Goal: Information Seeking & Learning: Learn about a topic

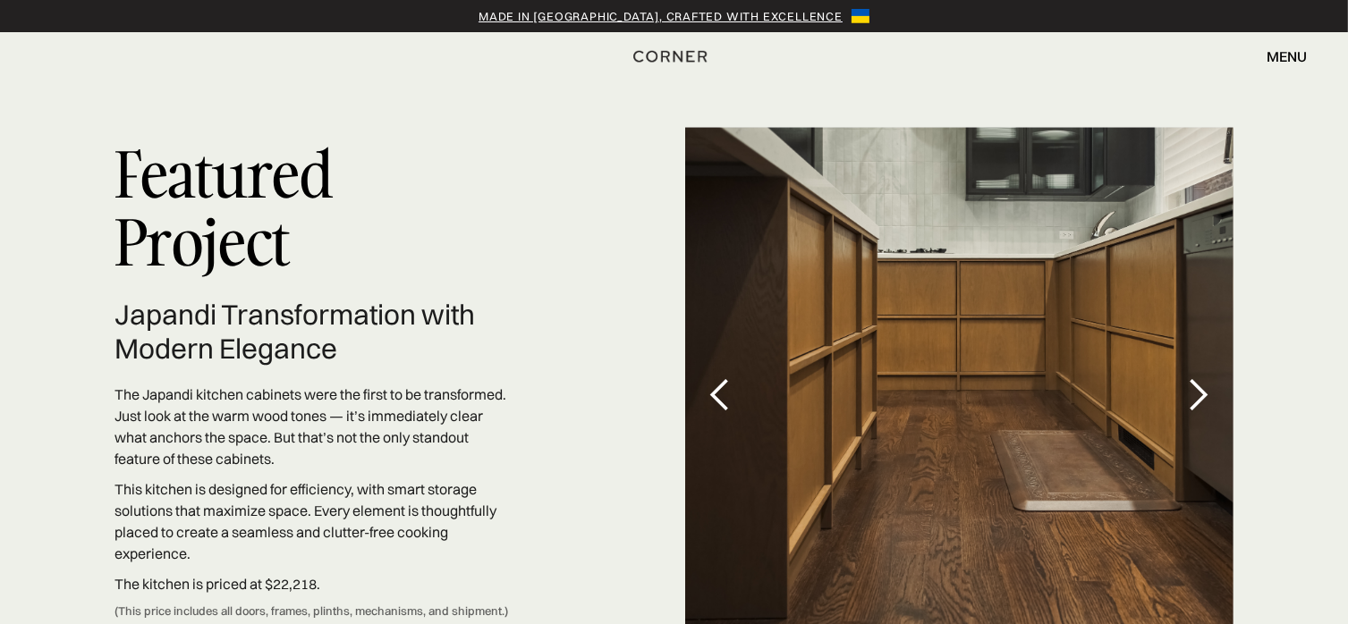
scroll to position [5041, 0]
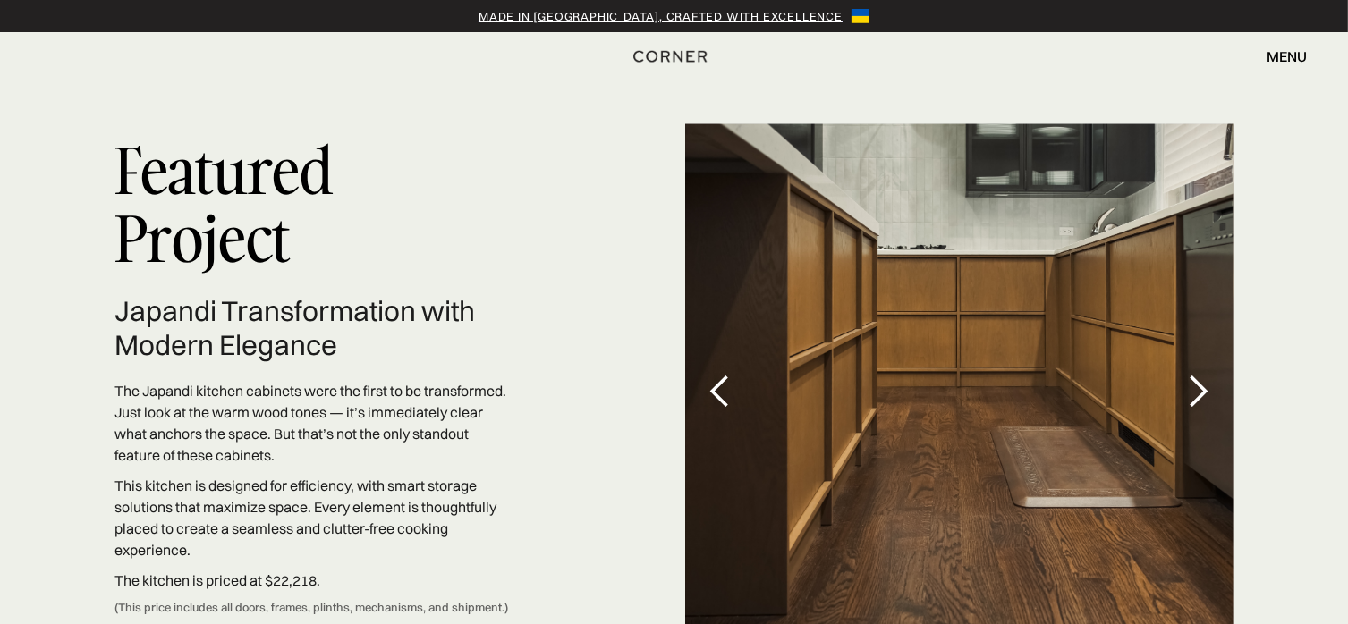
click at [1194, 374] on div "next slide" at bounding box center [1198, 392] width 36 height 36
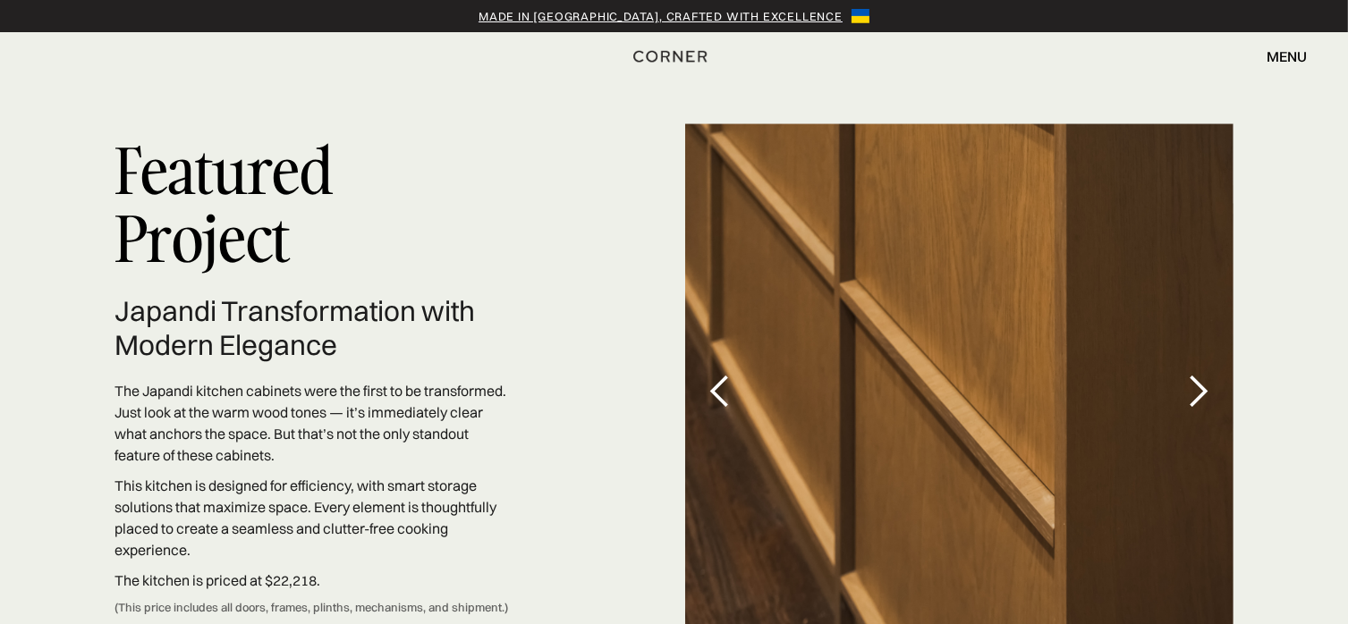
click at [1194, 374] on div "next slide" at bounding box center [1198, 392] width 36 height 36
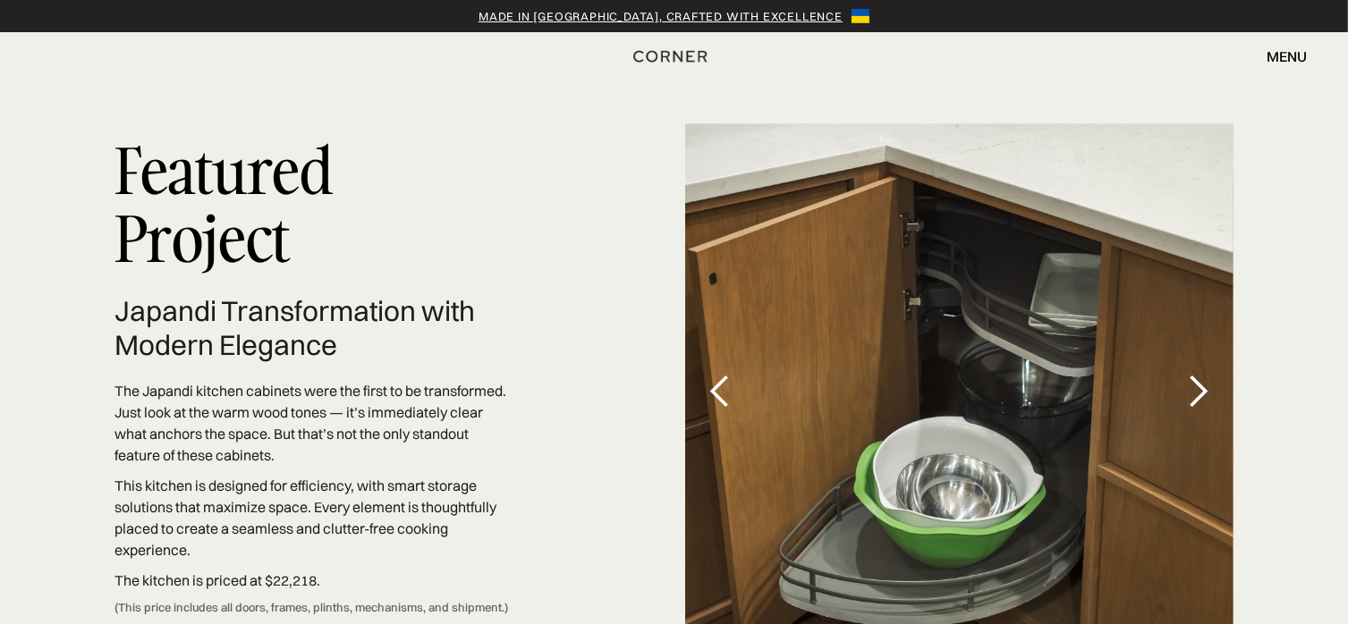
click at [1194, 374] on div "next slide" at bounding box center [1198, 392] width 36 height 36
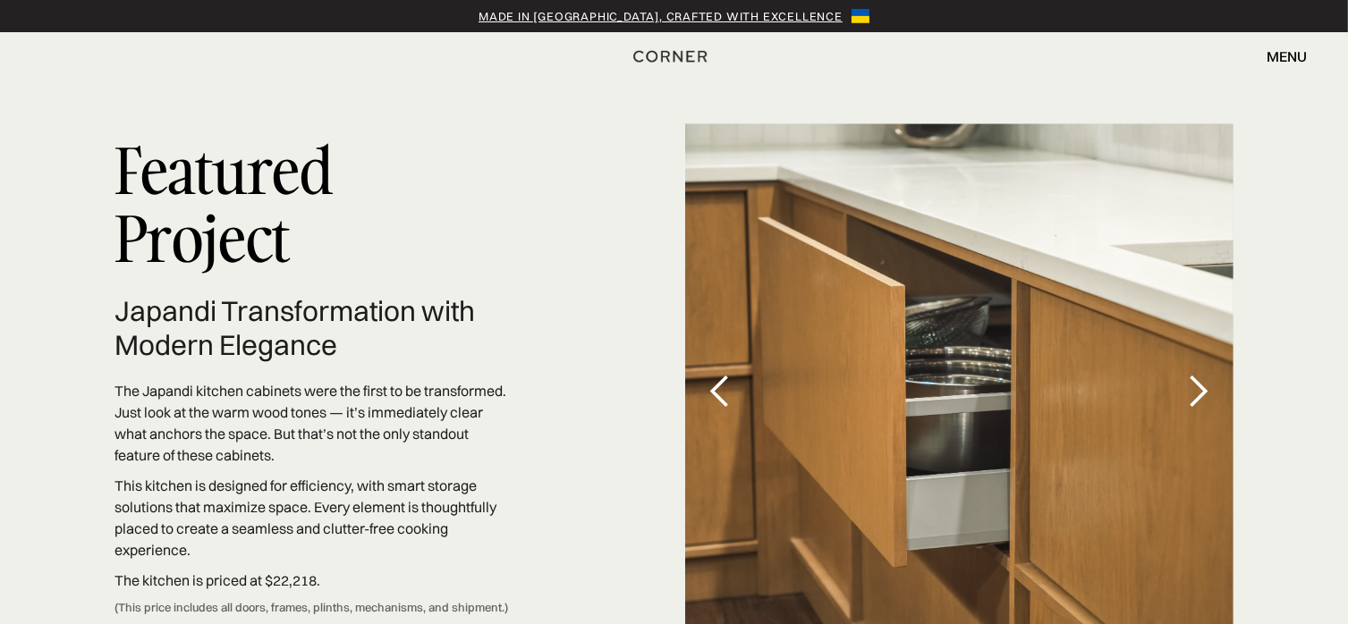
click at [1194, 374] on div "next slide" at bounding box center [1198, 392] width 36 height 36
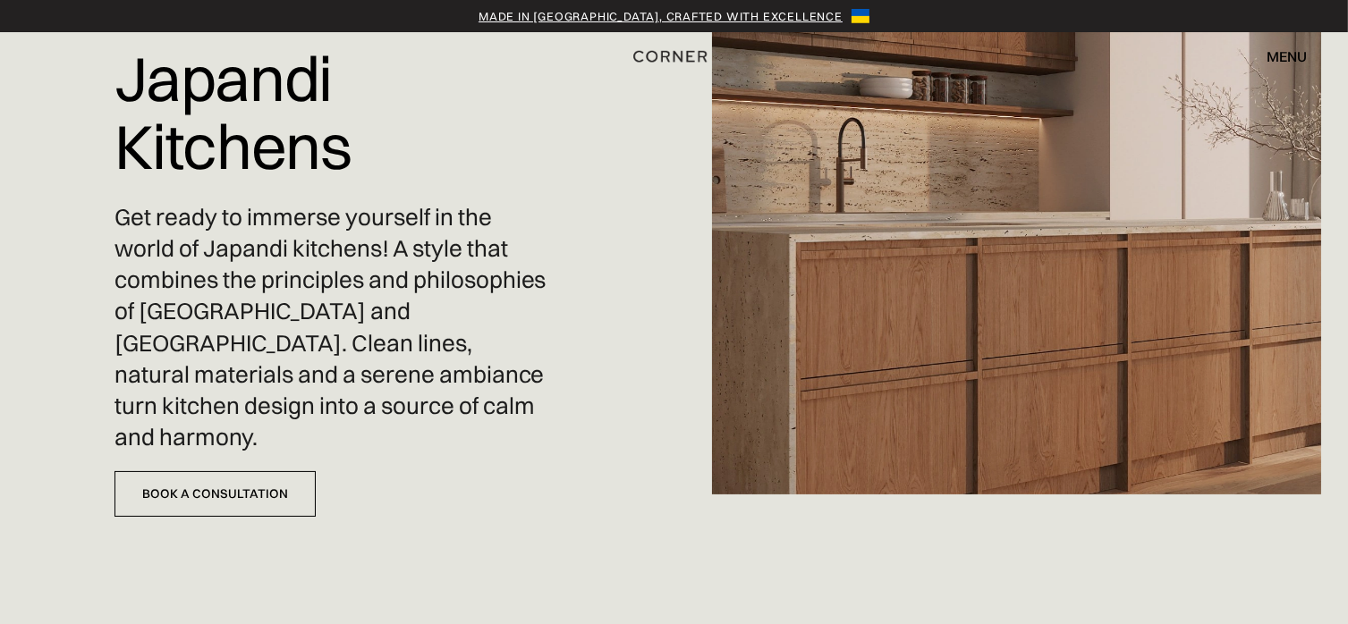
scroll to position [0, 0]
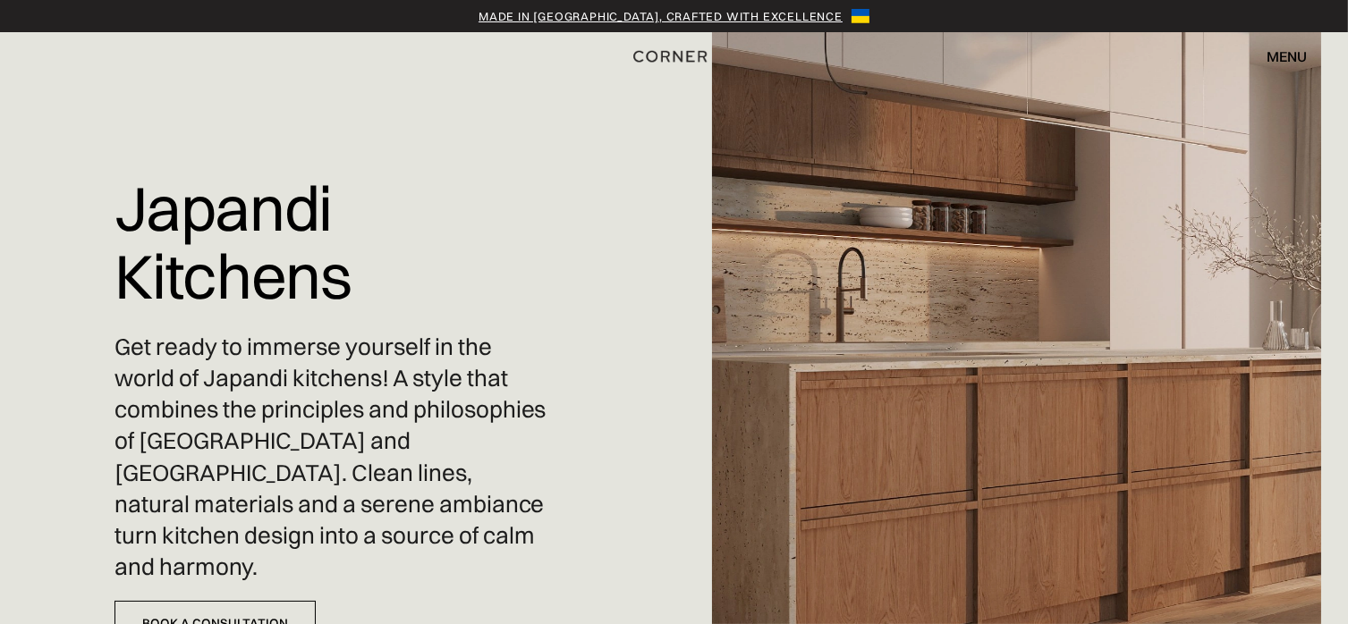
click at [1295, 49] on div "menu" at bounding box center [1287, 56] width 41 height 14
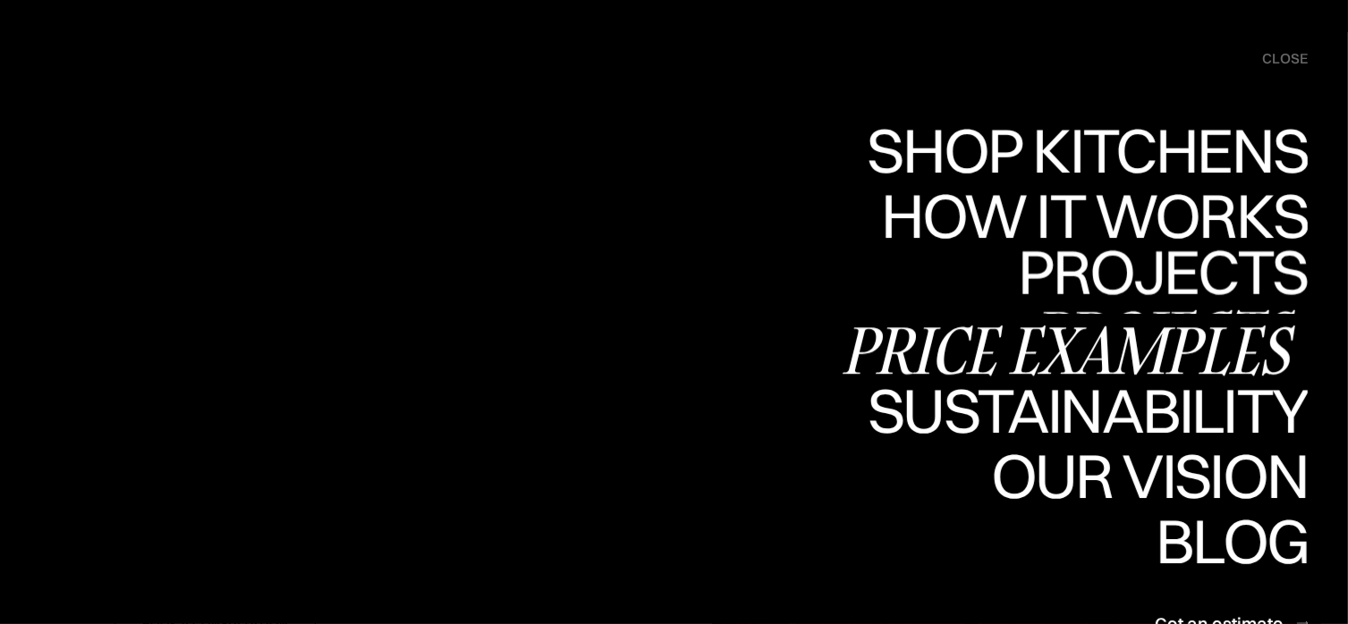
click at [1106, 335] on div "Price examples" at bounding box center [1073, 350] width 469 height 63
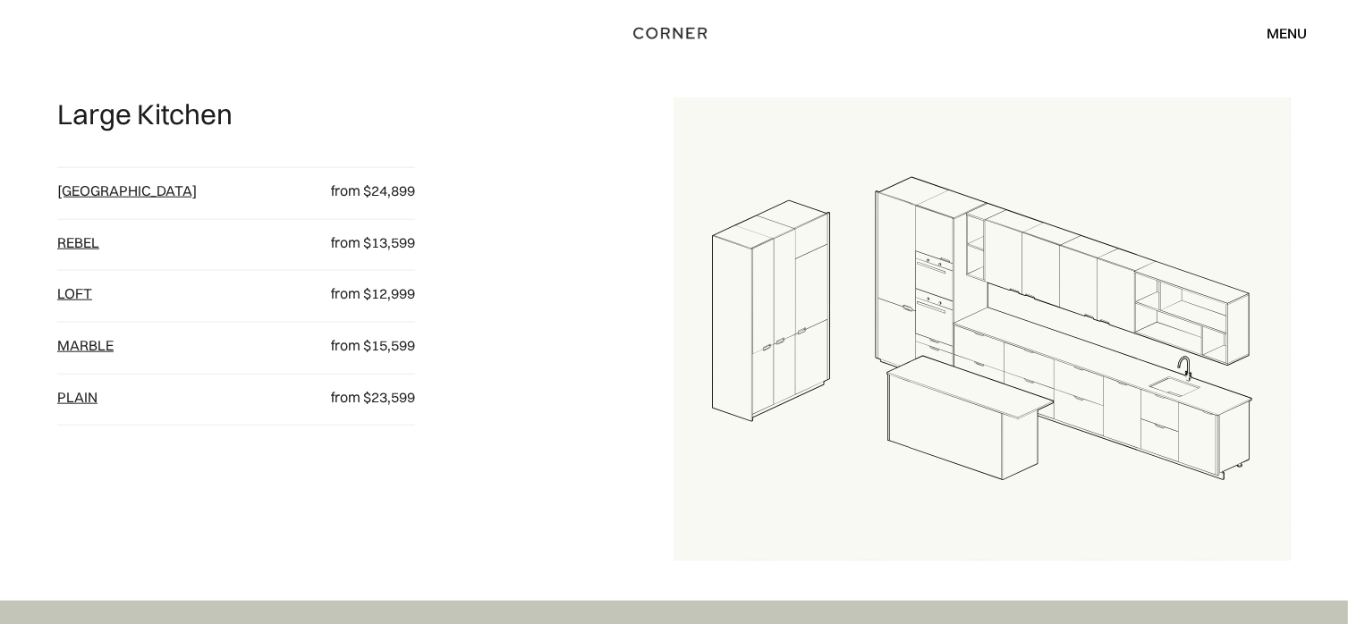
scroll to position [1910, 0]
click at [85, 399] on link "plain" at bounding box center [77, 398] width 40 height 18
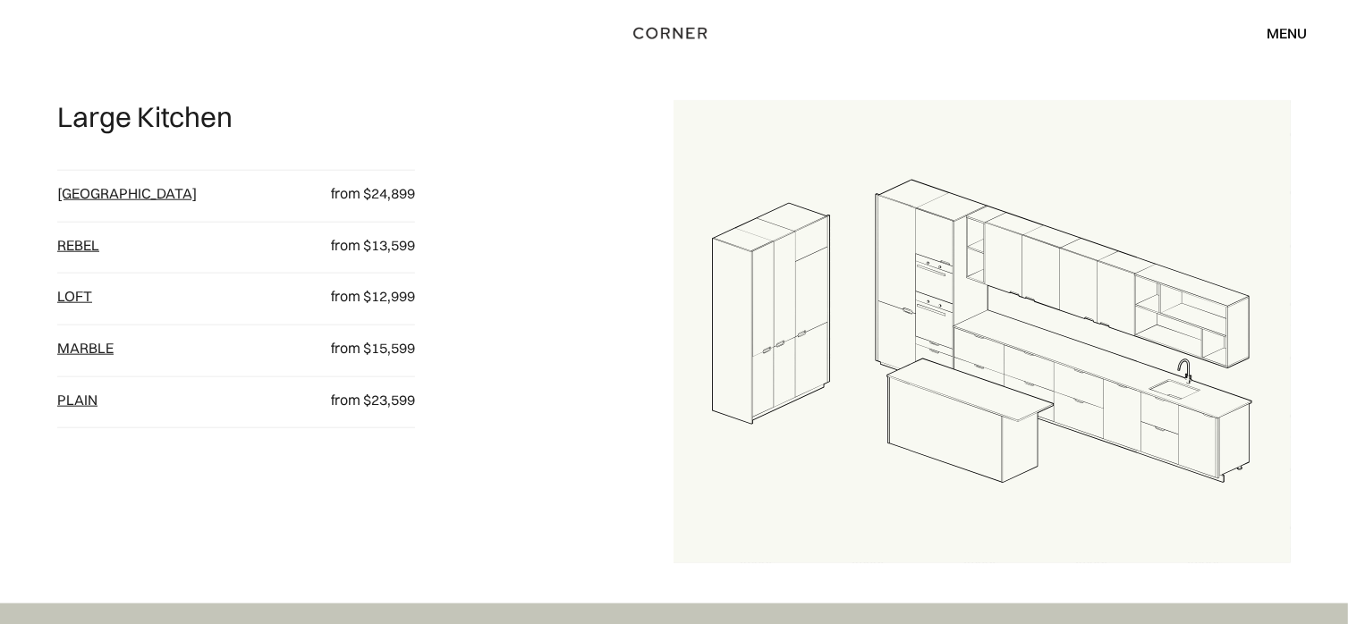
click at [84, 347] on link "Marble" at bounding box center [85, 348] width 56 height 18
click at [79, 298] on link "loft" at bounding box center [74, 297] width 35 height 18
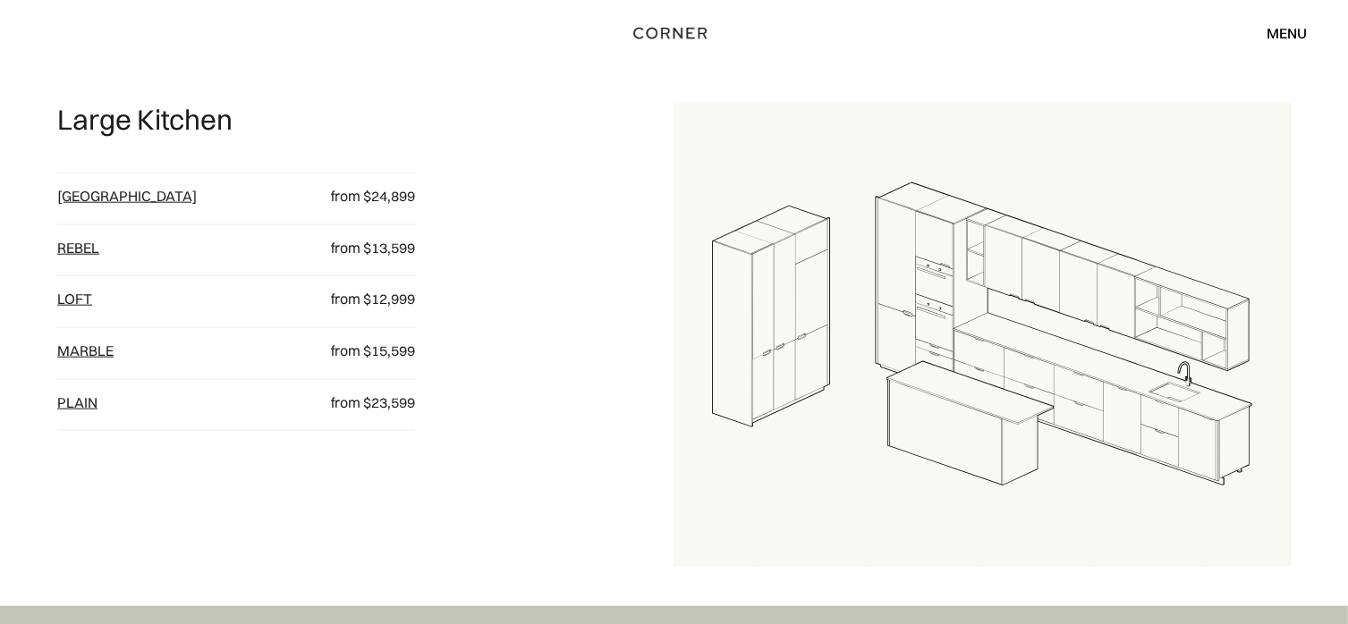
click at [79, 254] on link "Rebel" at bounding box center [78, 248] width 42 height 18
click at [81, 198] on link "Berlin" at bounding box center [127, 198] width 140 height 18
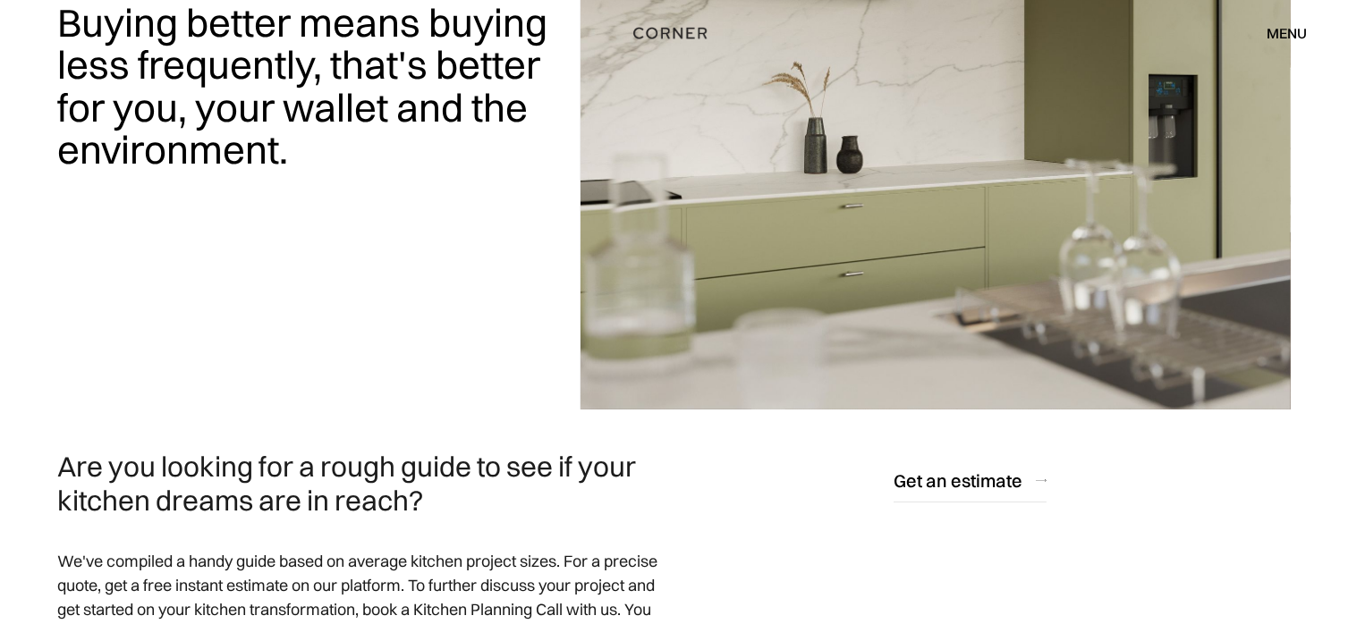
scroll to position [0, 0]
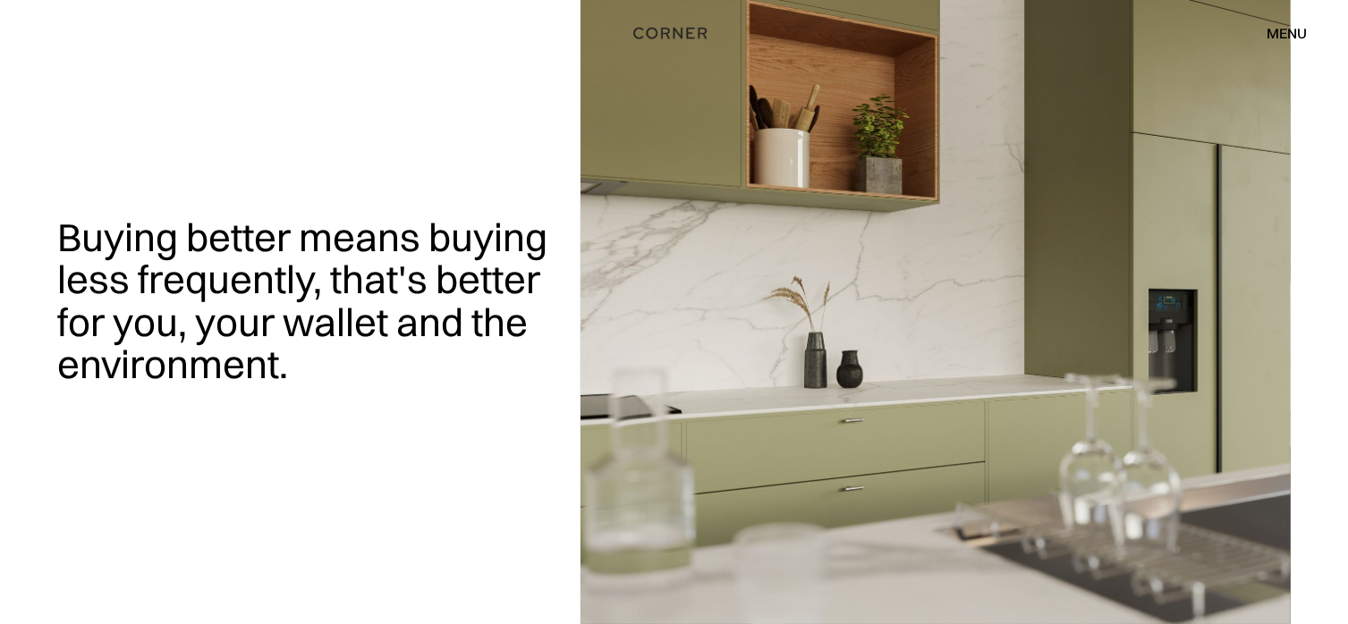
click at [1297, 30] on div "menu" at bounding box center [1287, 33] width 41 height 14
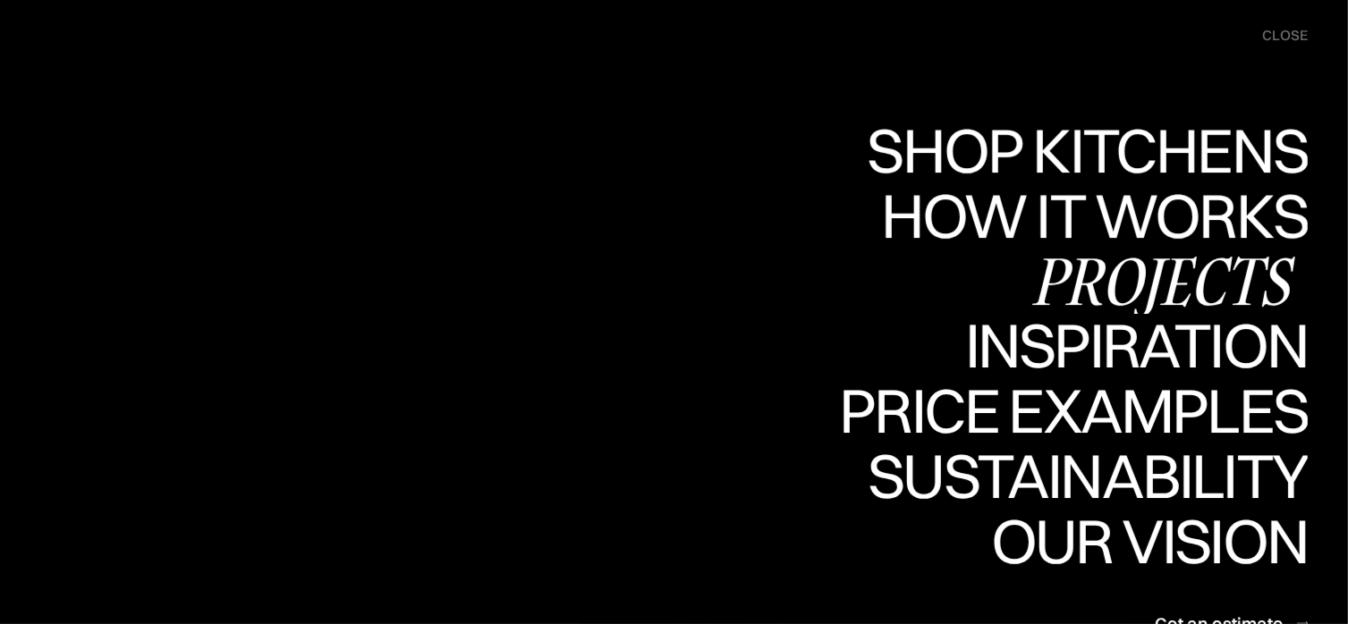
click at [1213, 277] on div "Projects" at bounding box center [1163, 281] width 290 height 63
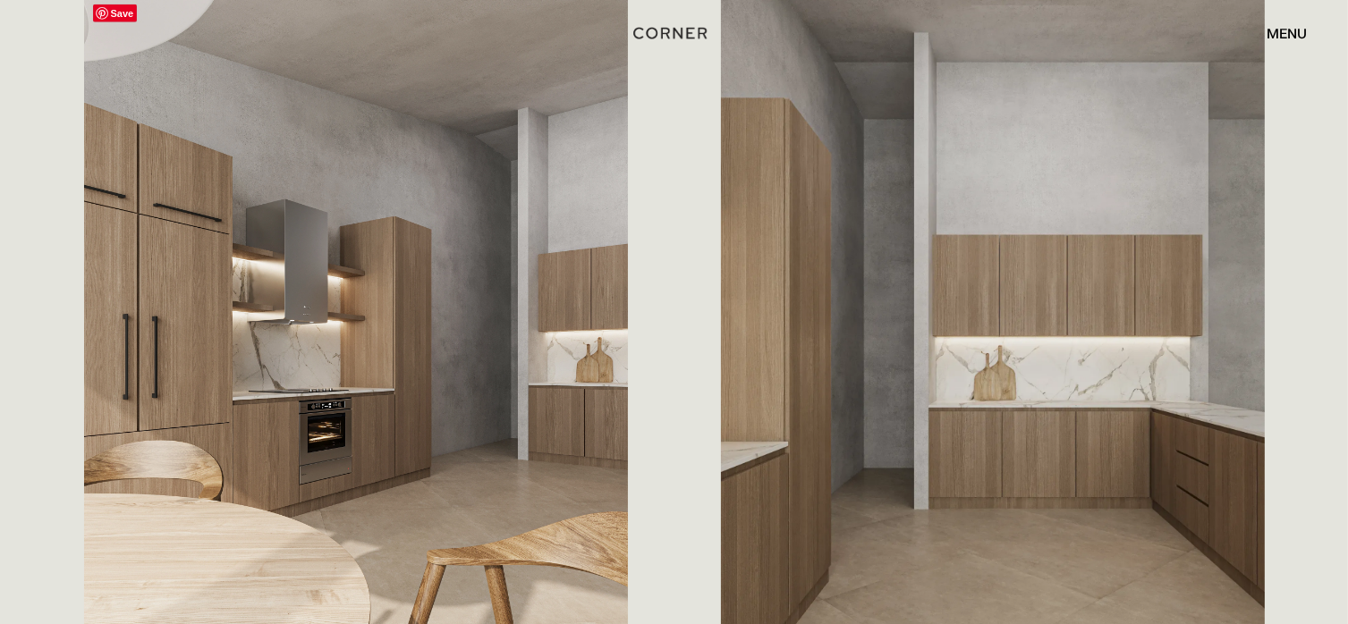
scroll to position [1882, 0]
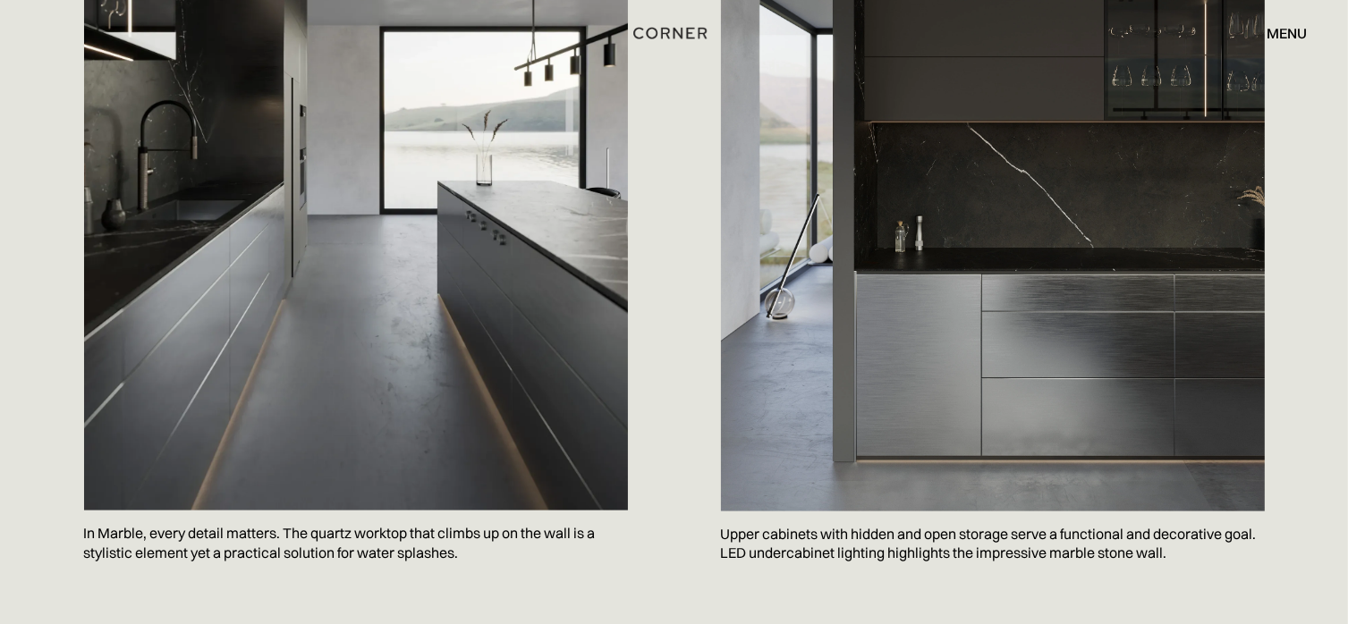
scroll to position [2190, 0]
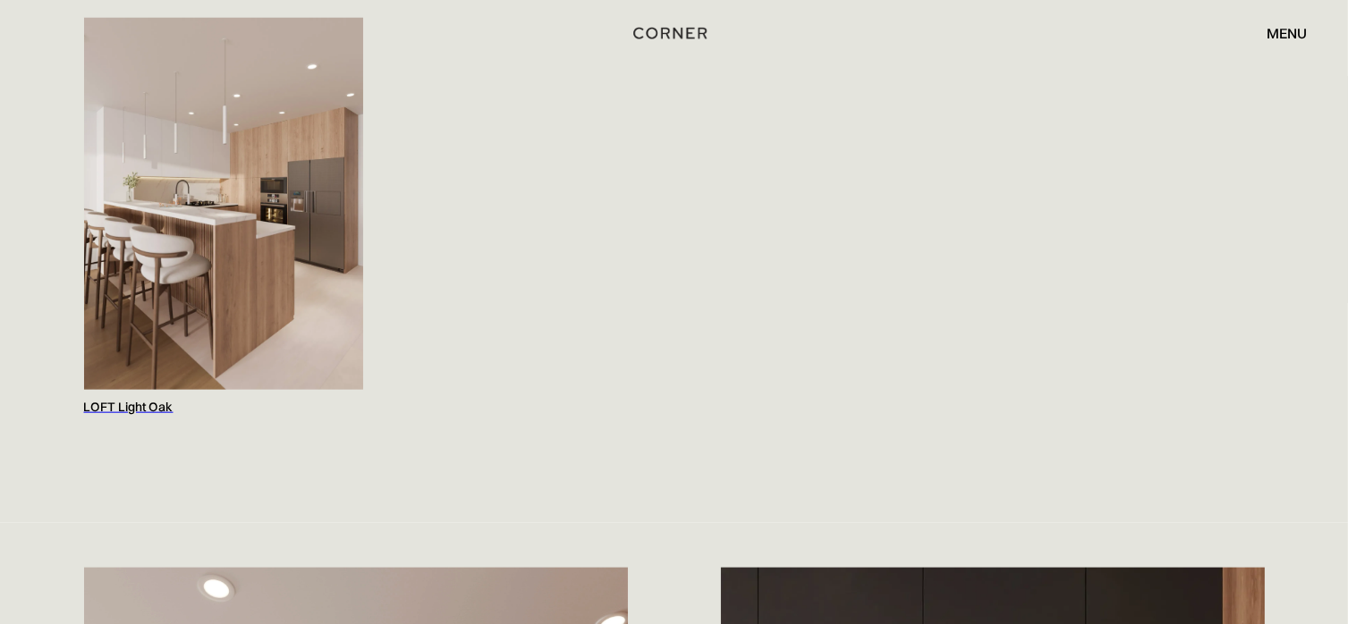
scroll to position [1971, 0]
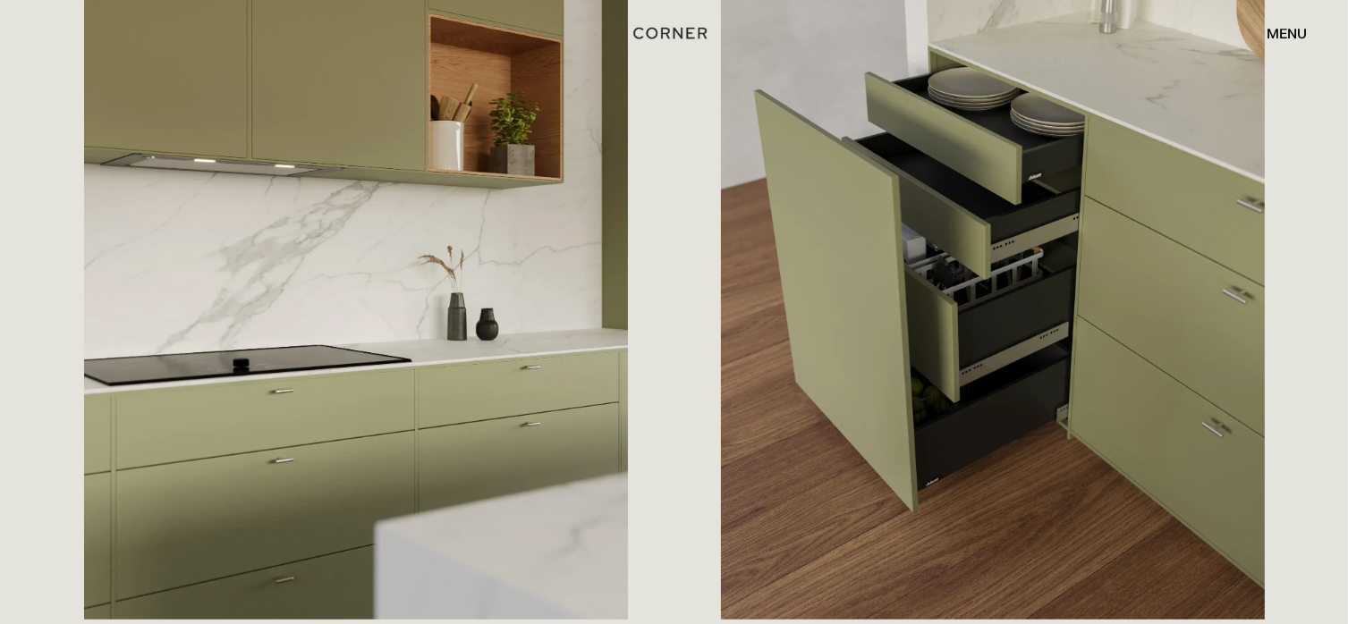
scroll to position [1052, 0]
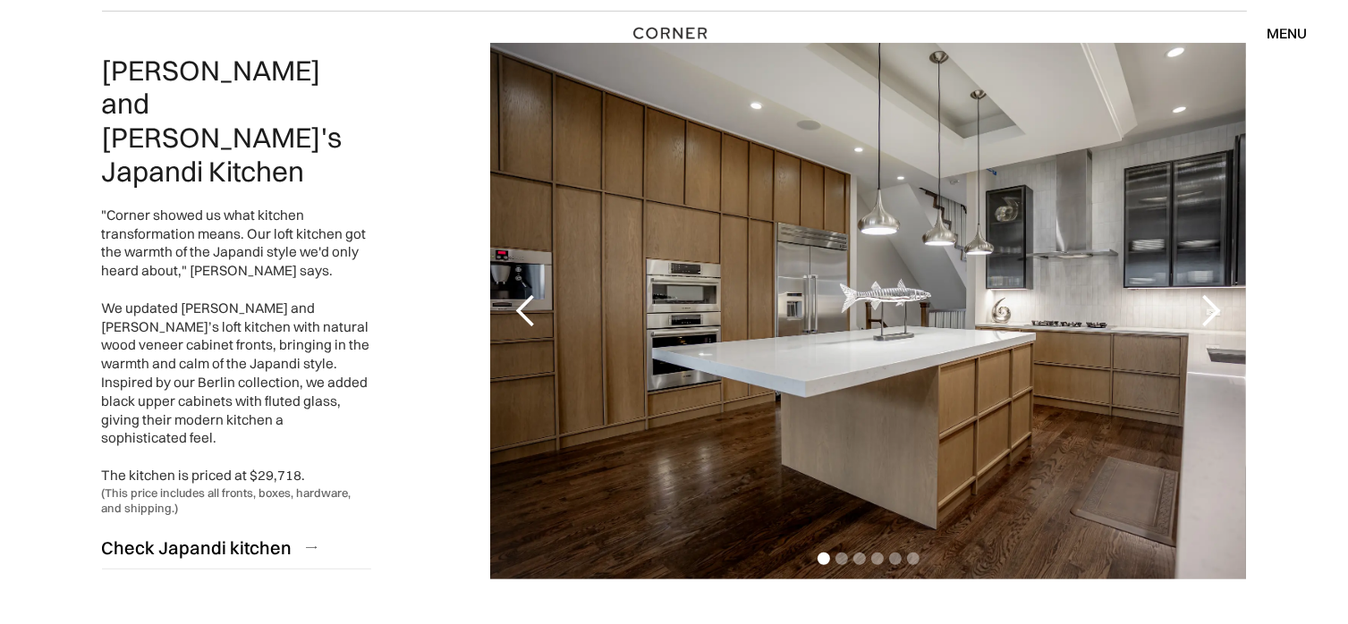
scroll to position [862, 0]
drag, startPoint x: 110, startPoint y: 146, endPoint x: 121, endPoint y: 151, distance: 12.0
click at [121, 151] on h2 "[PERSON_NAME] and [PERSON_NAME]'s Japandi Kitchen" at bounding box center [237, 120] width 270 height 135
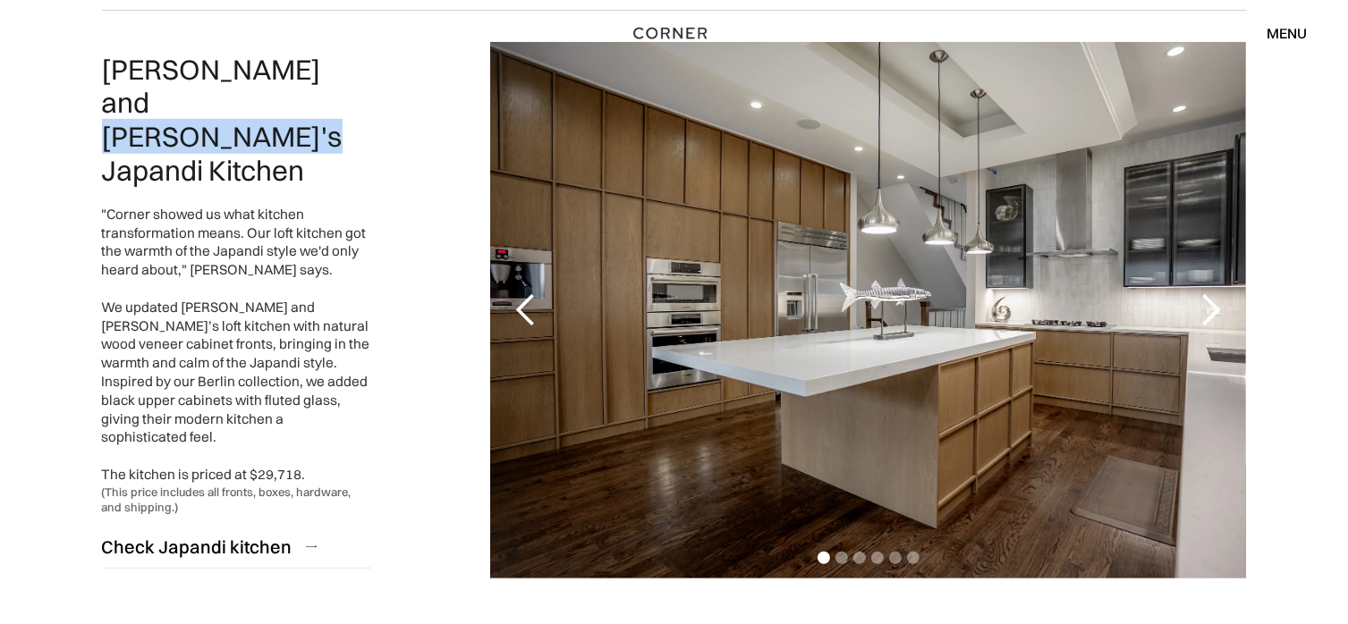
drag, startPoint x: 106, startPoint y: 147, endPoint x: 303, endPoint y: 143, distance: 197.7
click at [303, 143] on h2 "[PERSON_NAME] and [PERSON_NAME]'s Japandi Kitchen" at bounding box center [237, 120] width 270 height 135
copy h2 "Japandi Kitchen"
